Goal: Entertainment & Leisure: Browse casually

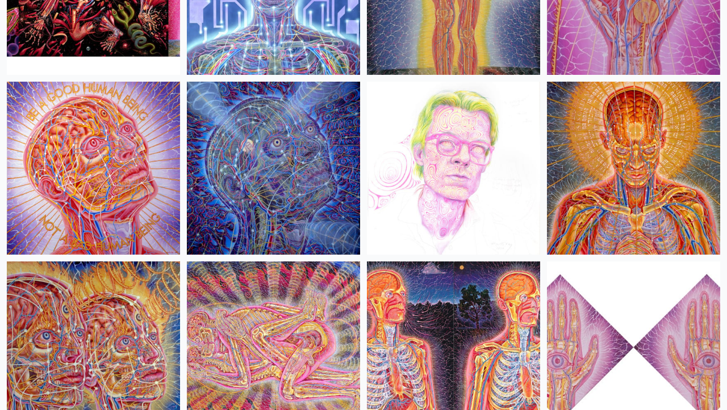
scroll to position [12456, 0]
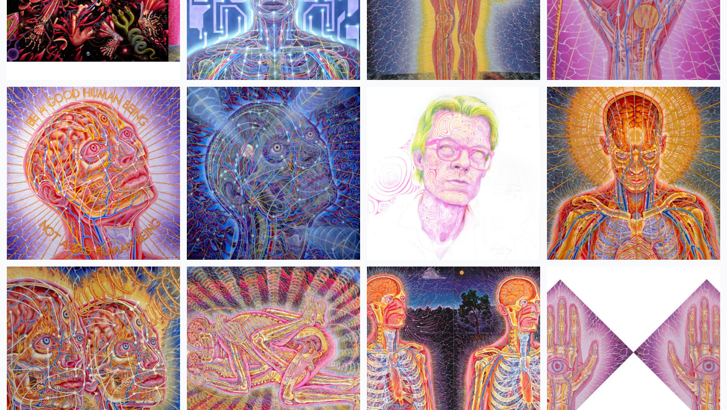
click at [628, 167] on img at bounding box center [633, 173] width 173 height 173
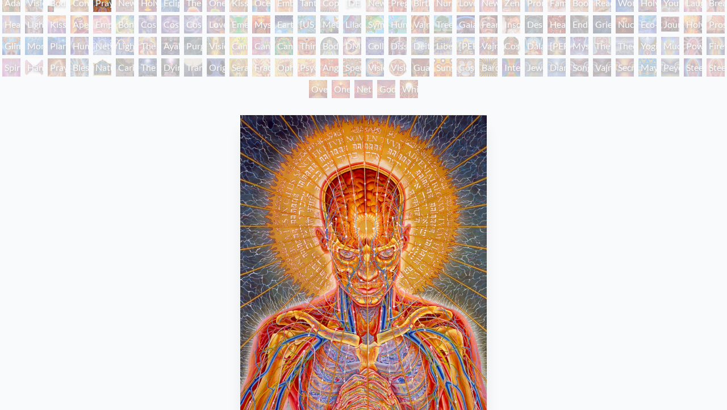
scroll to position [75, 0]
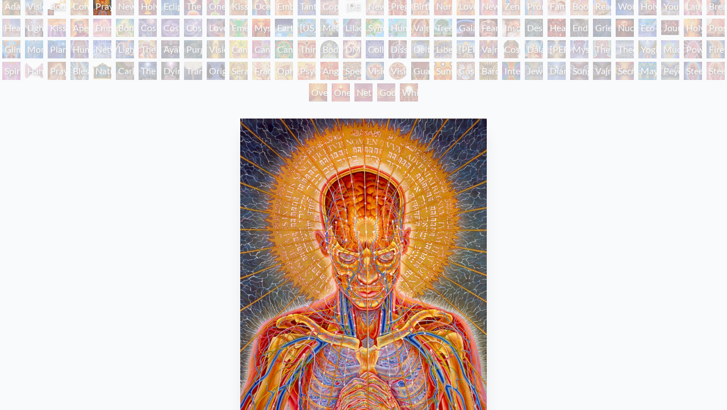
click at [314, 95] on div "Oversoul" at bounding box center [318, 92] width 18 height 18
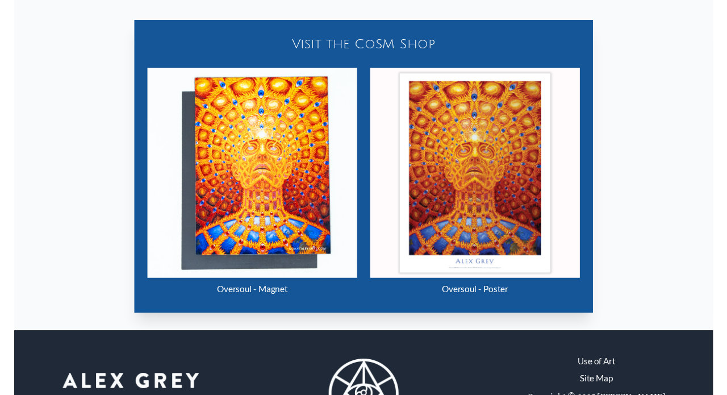
scroll to position [592, 0]
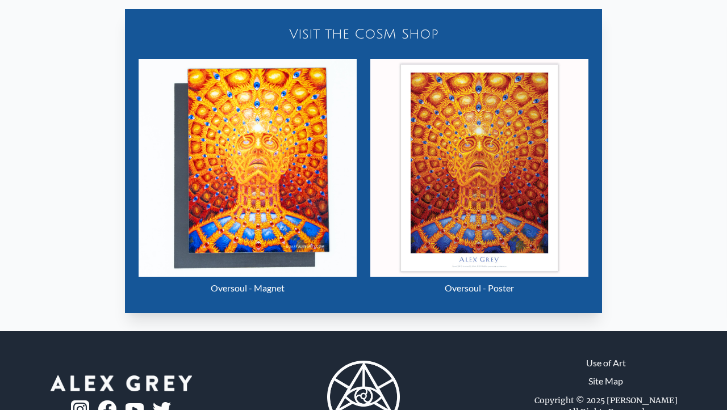
click at [510, 186] on img "129 / 133" at bounding box center [479, 168] width 218 height 218
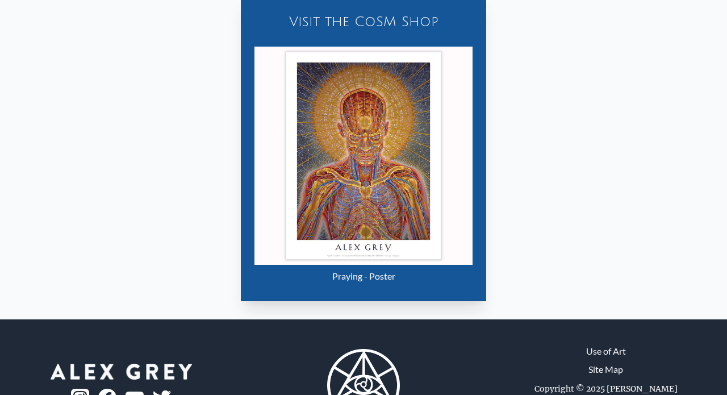
scroll to position [75, 0]
